Goal: Task Accomplishment & Management: Manage account settings

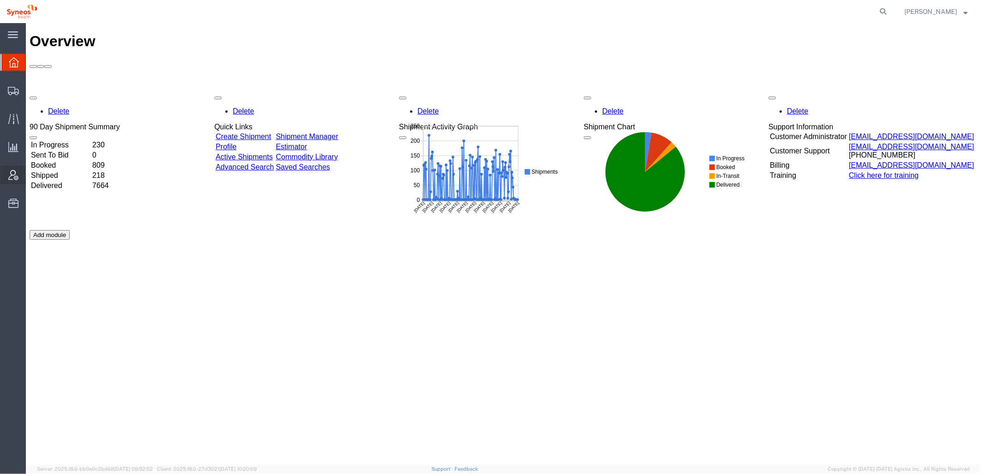
click at [12, 168] on div at bounding box center [13, 175] width 26 height 18
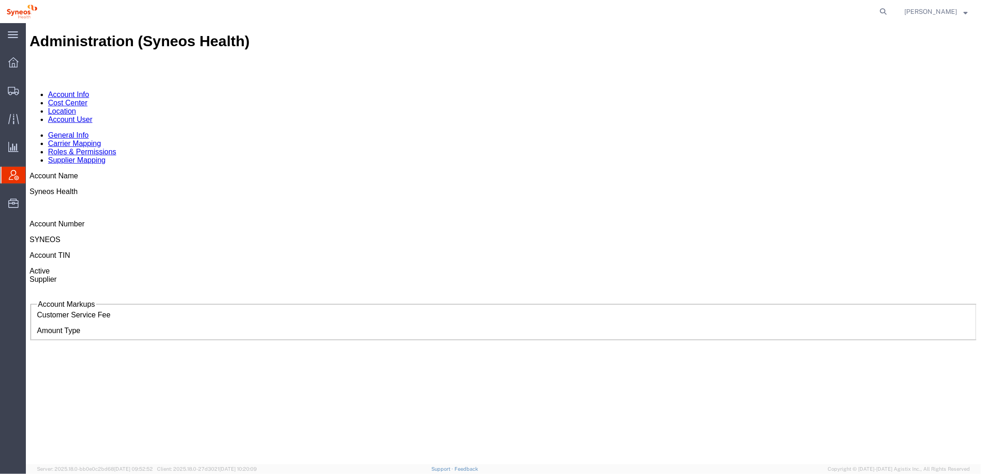
click at [92, 115] on link "Account User" at bounding box center [70, 119] width 44 height 8
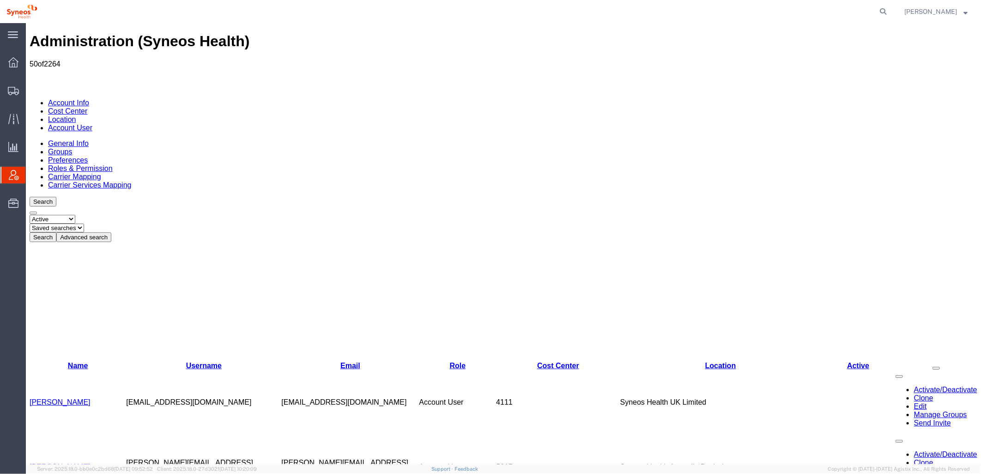
click at [111, 232] on button "Advanced search" at bounding box center [83, 237] width 55 height 10
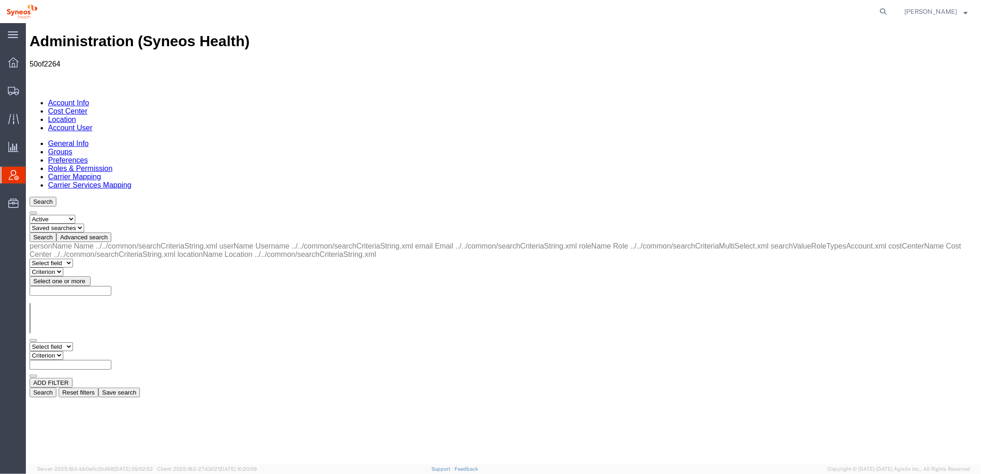
click at [63, 351] on select "Criterion" at bounding box center [46, 355] width 34 height 9
click at [56, 342] on select "Select field Cost Center Email Location Name Role Username" at bounding box center [50, 346] width 43 height 9
select select "locationName"
click at [29, 342] on select "Select field Cost Center Email Location Name Role Username" at bounding box center [50, 346] width 43 height 9
click at [85, 351] on select "Criterion contains does not contain is is blank is not blank starts with" at bounding box center [56, 355] width 55 height 9
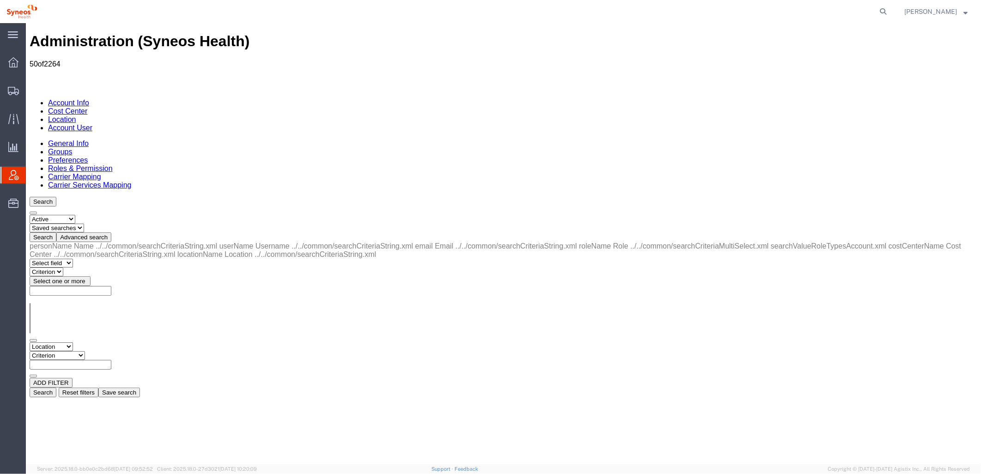
select select "contains"
click at [85, 351] on select "Criterion contains does not contain is is blank is not blank starts with" at bounding box center [56, 355] width 55 height 9
click at [111, 359] on input "text" at bounding box center [70, 364] width 82 height 10
type input "zdnu"
click at [56, 387] on button "Search" at bounding box center [42, 392] width 27 height 10
